Goal: Transaction & Acquisition: Purchase product/service

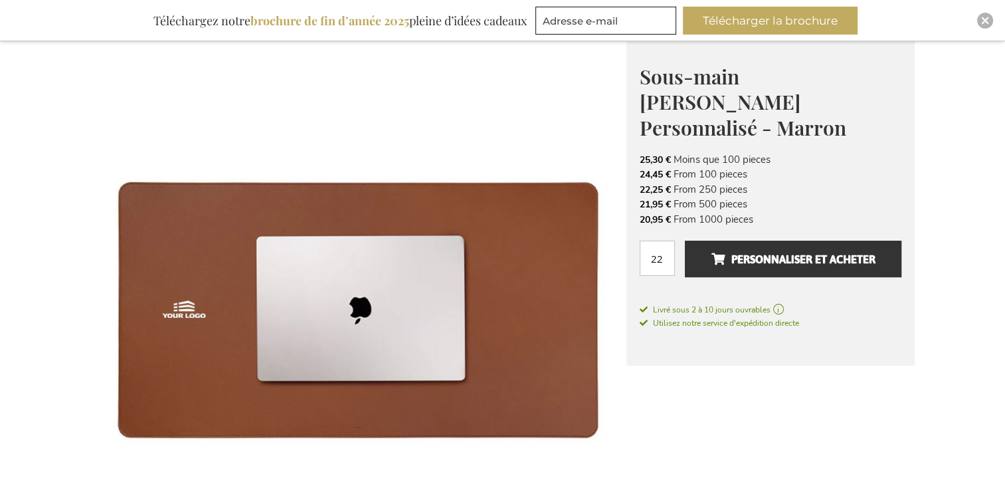
scroll to position [185, 0]
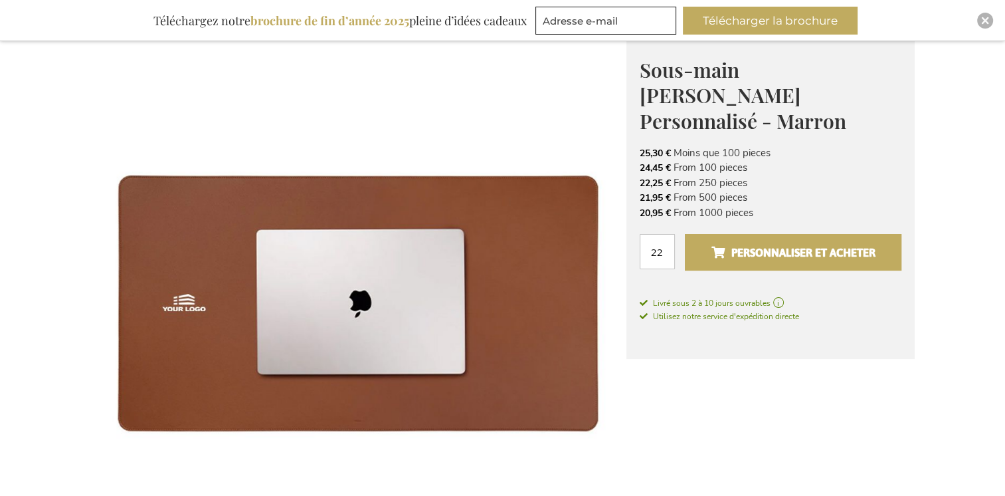
click at [735, 242] on span "Personnaliser et acheter" at bounding box center [793, 252] width 164 height 21
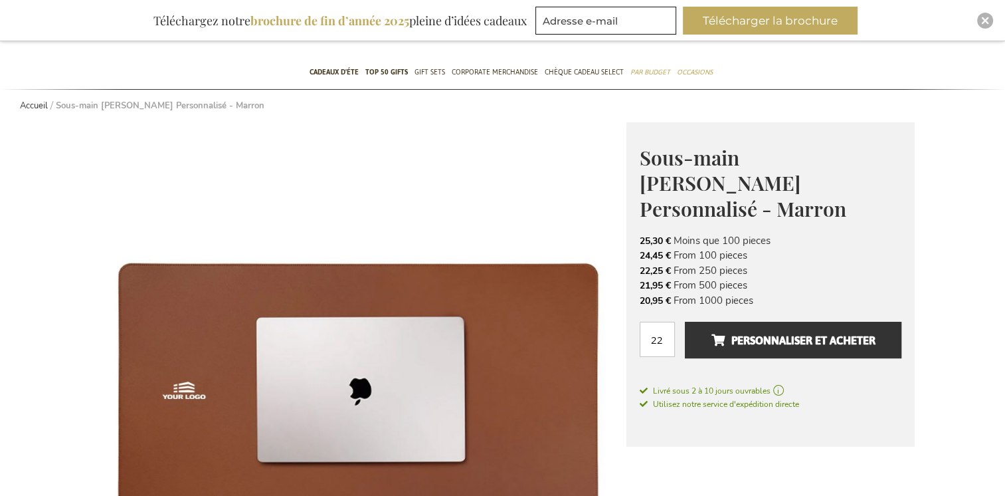
scroll to position [0, 0]
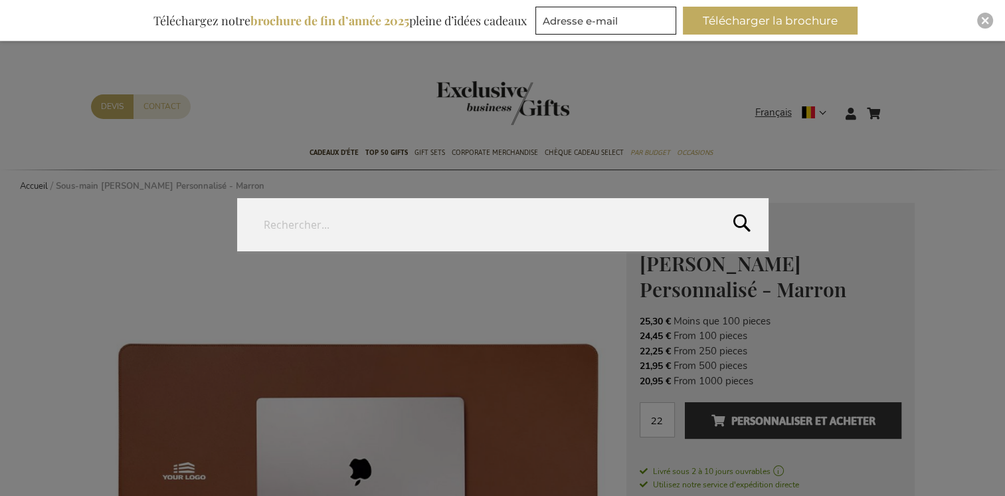
click at [892, 105] on form "Rechercher Rechercher" at bounding box center [897, 105] width 13 height 0
type input "sous mains"
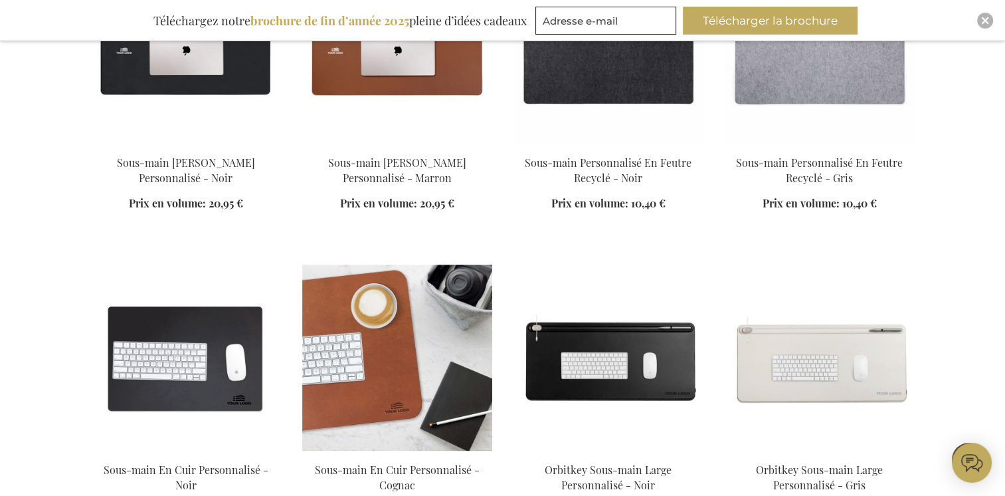
click at [385, 462] on div "Ajouter au panier" at bounding box center [397, 497] width 190 height 71
click at [407, 341] on img at bounding box center [397, 357] width 190 height 186
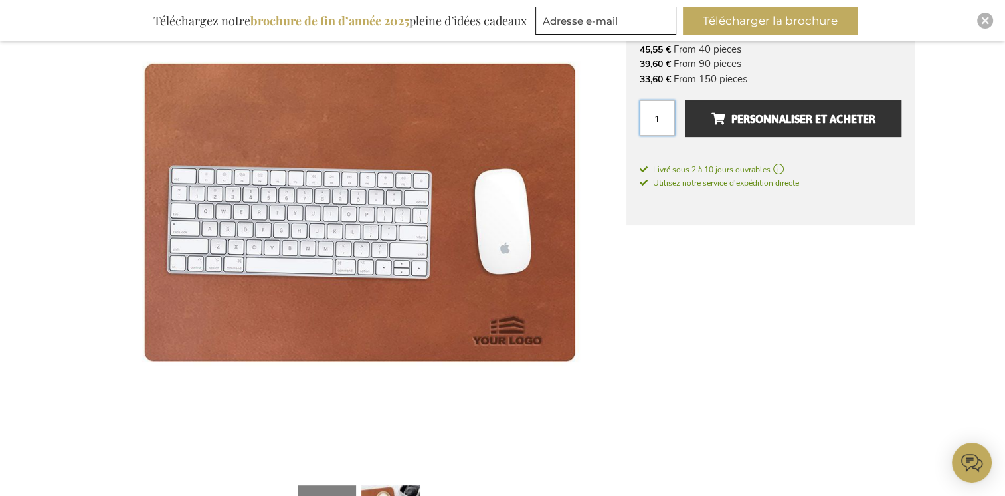
click at [654, 118] on input "1" at bounding box center [657, 117] width 35 height 35
click at [657, 118] on input "1" at bounding box center [657, 117] width 35 height 35
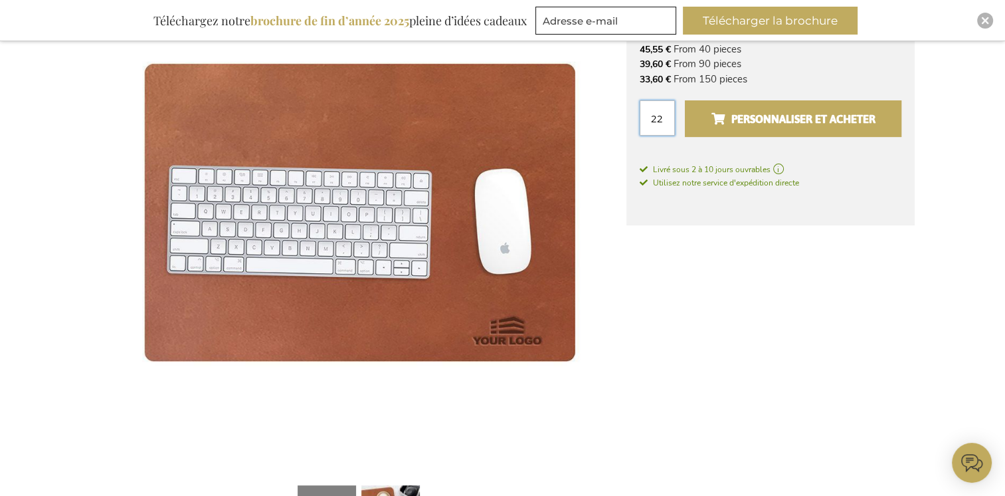
type input "22"
click at [765, 128] on span "Personnaliser et acheter" at bounding box center [793, 118] width 164 height 21
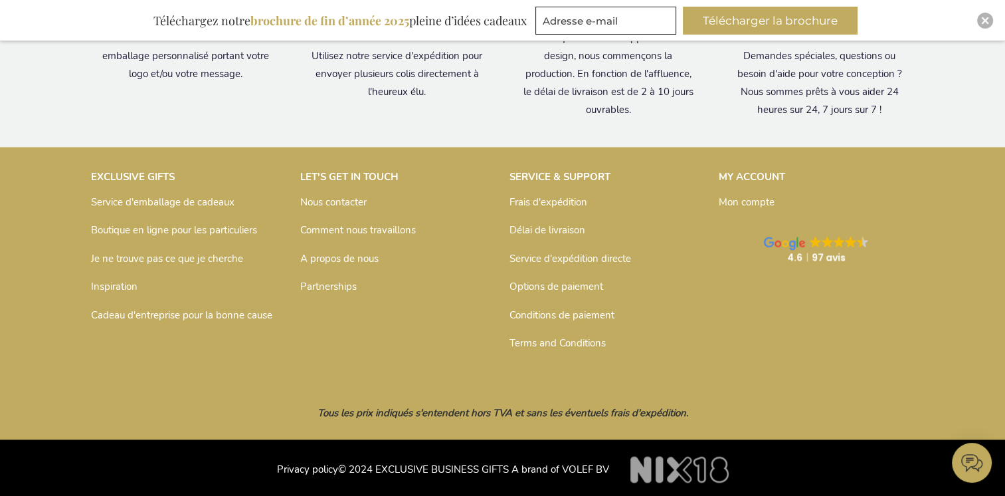
scroll to position [1938, 0]
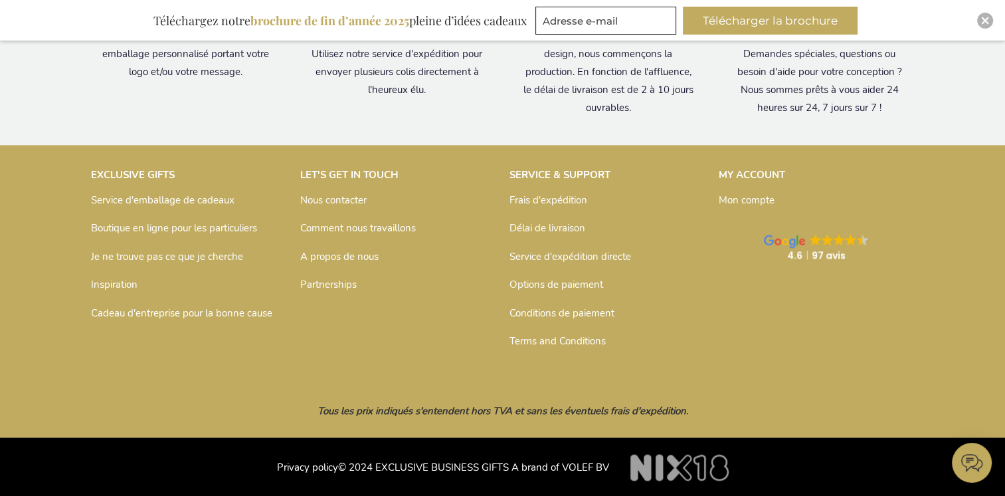
click at [334, 198] on link "Nous contacter" at bounding box center [333, 199] width 66 height 13
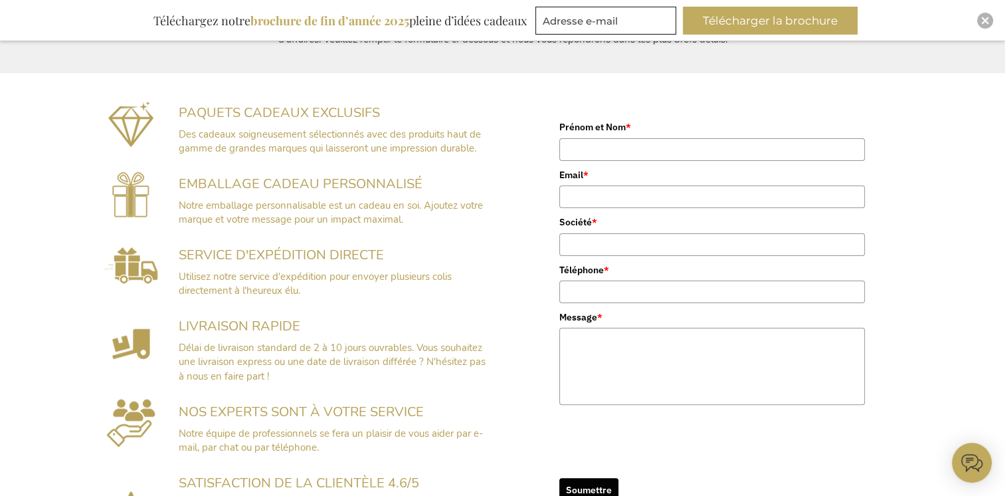
scroll to position [267, 0]
